Goal: Use online tool/utility: Utilize a website feature to perform a specific function

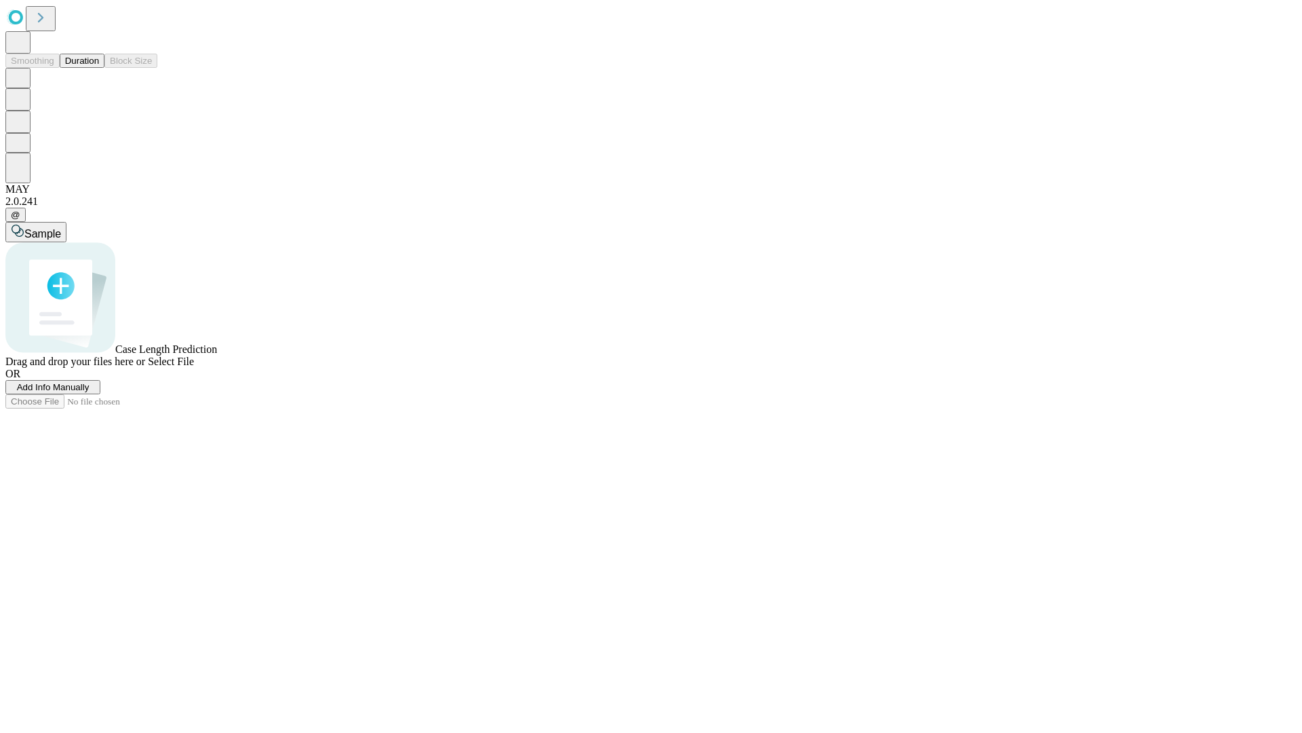
click at [99, 68] on button "Duration" at bounding box center [82, 61] width 45 height 14
click at [90, 392] on span "Add Info Manually" at bounding box center [53, 387] width 73 height 10
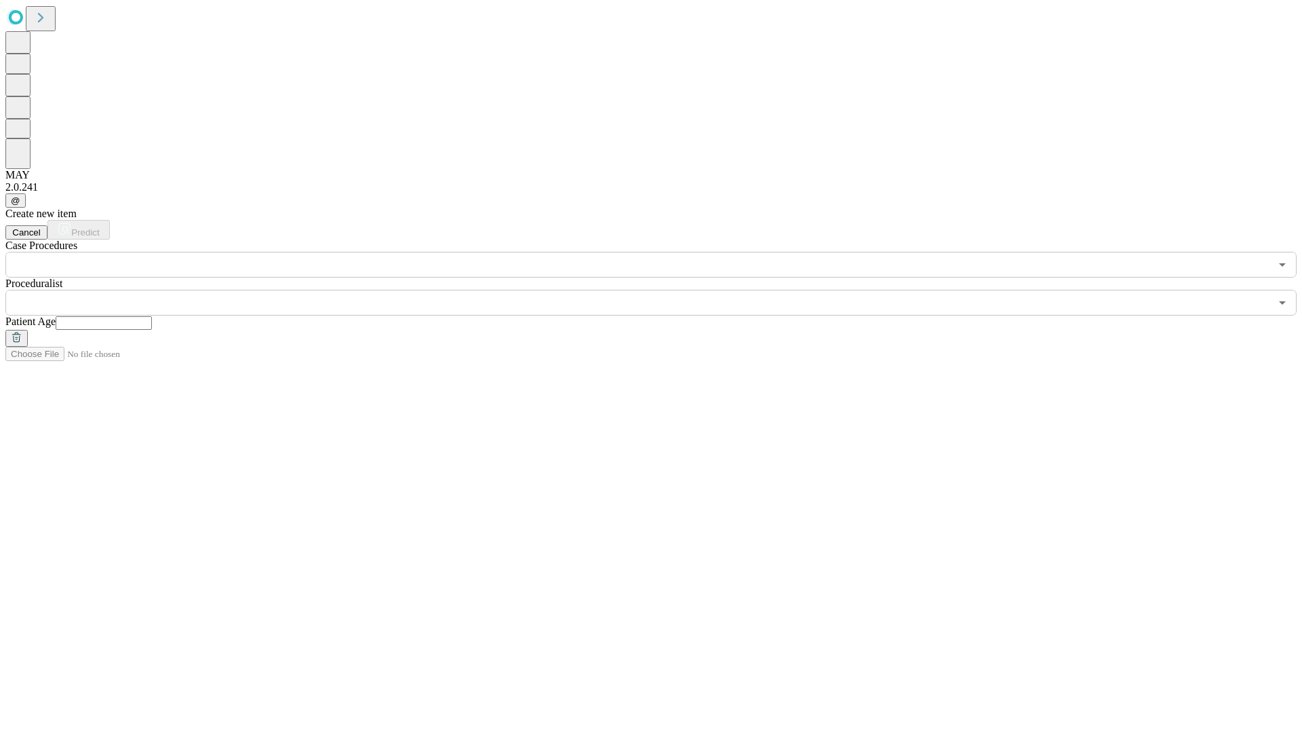
click at [152, 316] on input "text" at bounding box center [104, 323] width 96 height 14
type input "**"
click at [661, 290] on input "text" at bounding box center [637, 303] width 1265 height 26
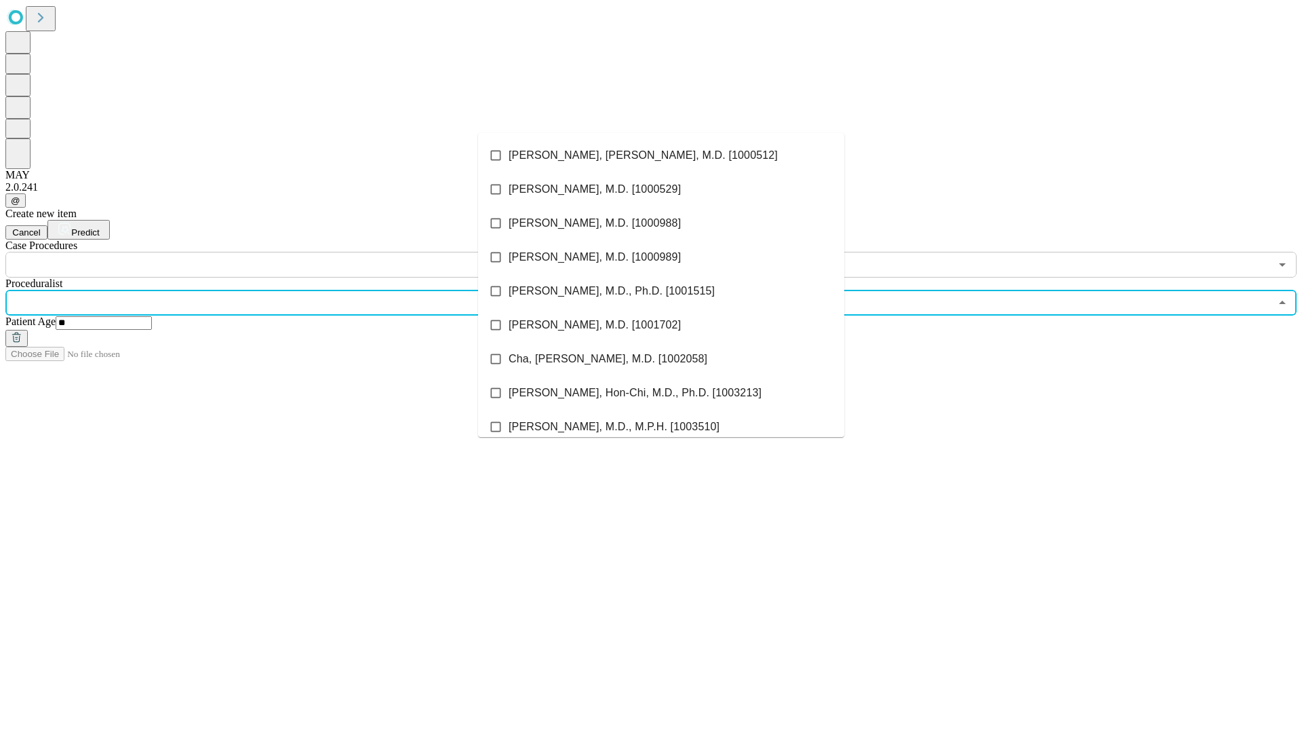
click at [661, 155] on li "[PERSON_NAME], [PERSON_NAME], M.D. [1000512]" at bounding box center [661, 155] width 366 height 34
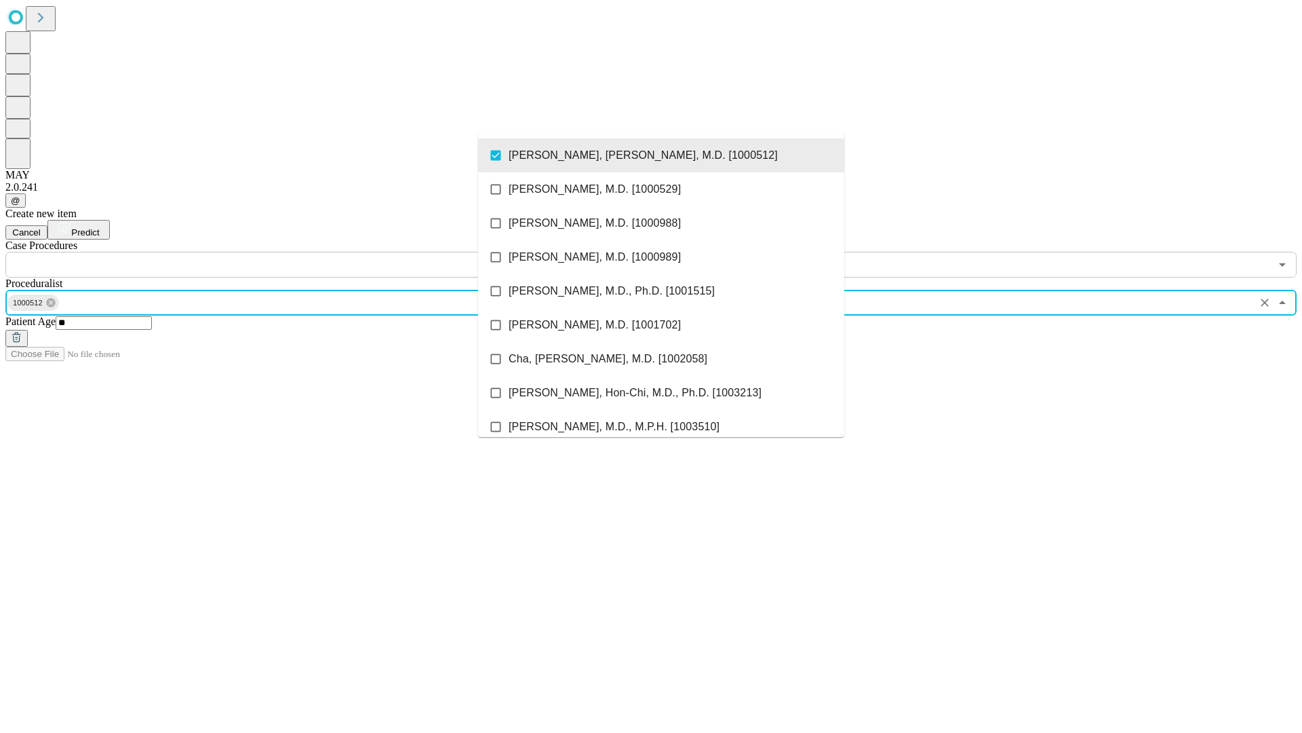
click at [285, 252] on input "text" at bounding box center [637, 265] width 1265 height 26
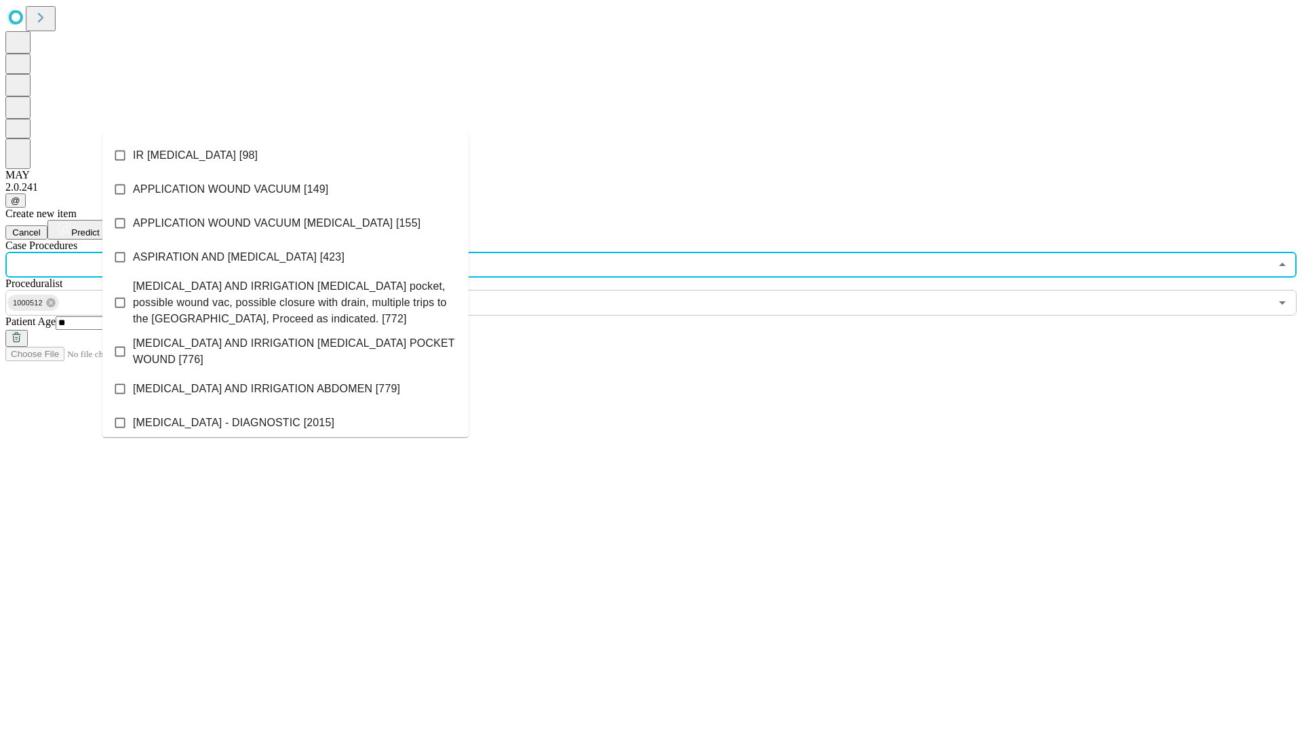
click at [286, 155] on li "IR [MEDICAL_DATA] [98]" at bounding box center [285, 155] width 366 height 34
click at [99, 227] on span "Predict" at bounding box center [85, 232] width 28 height 10
